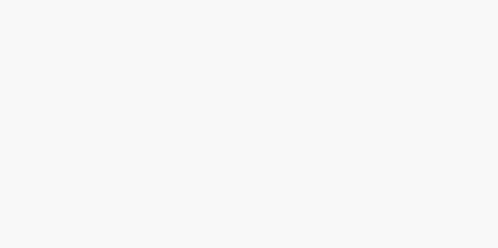
select select "NL"
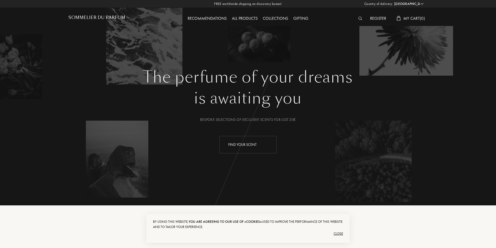
click at [251, 145] on div "Find your scent" at bounding box center [248, 144] width 57 height 17
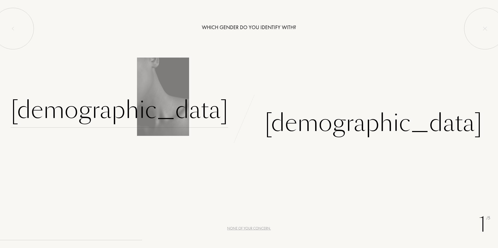
click at [181, 113] on div "[DEMOGRAPHIC_DATA]" at bounding box center [119, 110] width 217 height 35
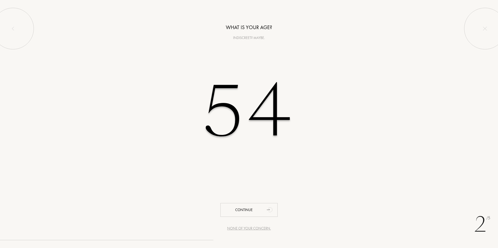
type input "54"
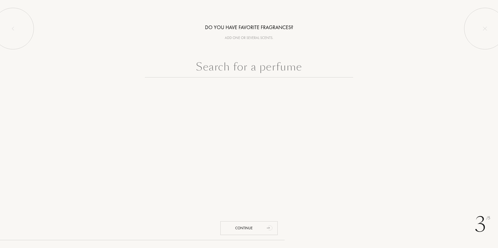
click at [247, 70] on input "text" at bounding box center [249, 68] width 208 height 19
click at [225, 70] on input "cru du kalahari" at bounding box center [249, 68] width 208 height 19
type input "cri du kalahari"
click at [227, 72] on input "Cru du kalahari" at bounding box center [249, 68] width 208 height 19
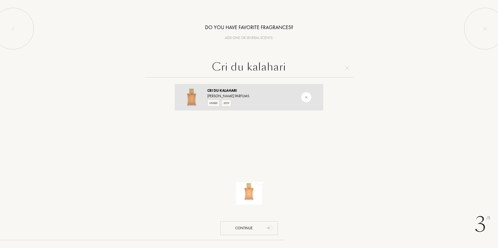
type input "Cri du kalahari"
click at [227, 97] on div "Ella K Parfums" at bounding box center [248, 95] width 83 height 5
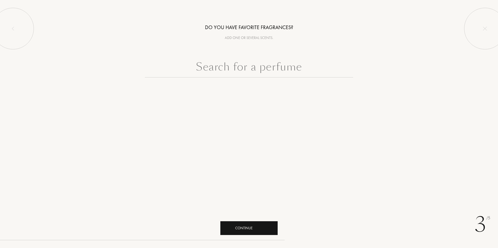
click at [259, 231] on div "Continue" at bounding box center [248, 229] width 57 height 14
